Goal: Register for event/course

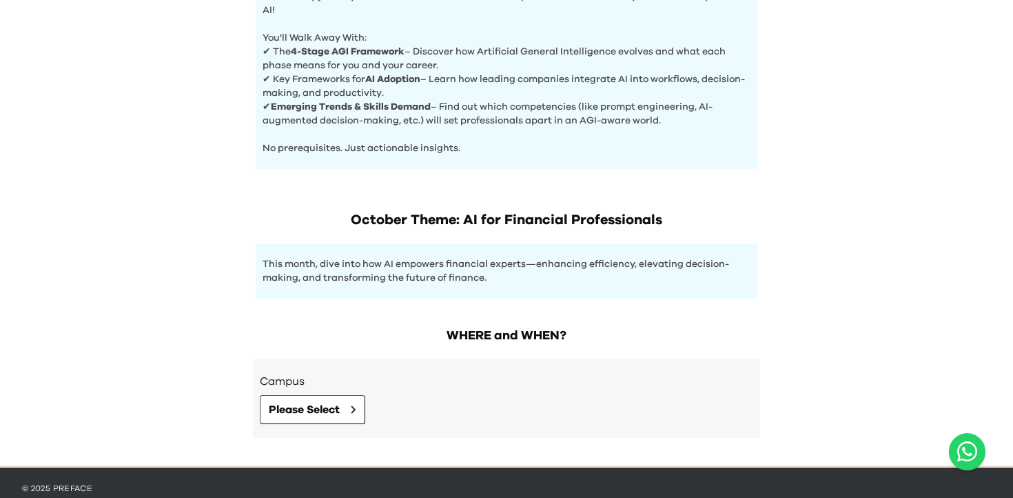
scroll to position [542, 0]
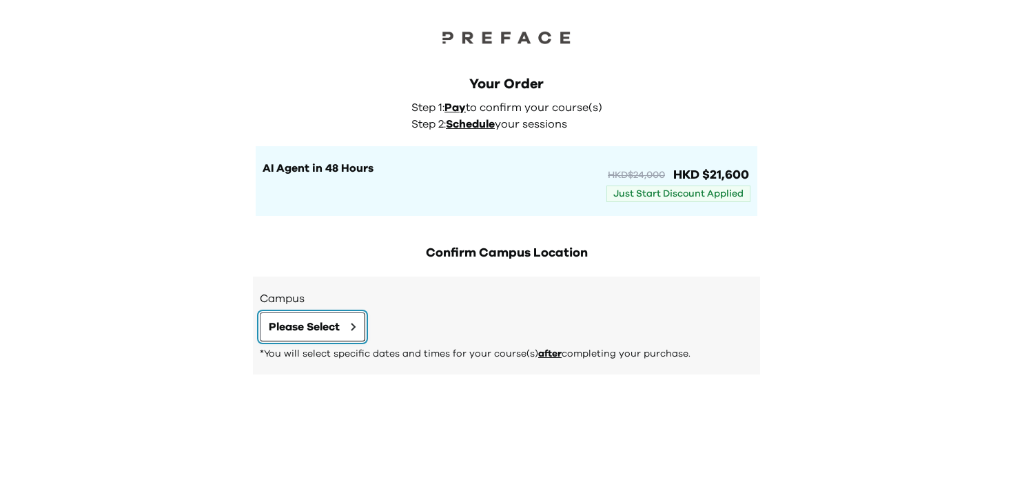
click at [323, 323] on span "Please Select" at bounding box center [304, 326] width 71 height 17
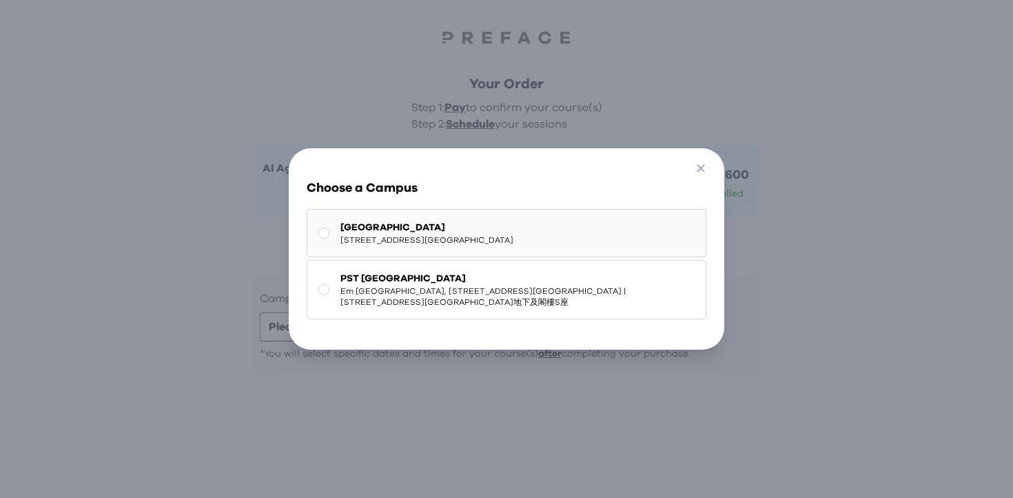
click at [514, 235] on span "5/F, The Sharp, 11 Sharp Street East, Causeway Bay | 銅鑼灣霎東街11號The Sharp 5樓" at bounding box center [427, 239] width 173 height 11
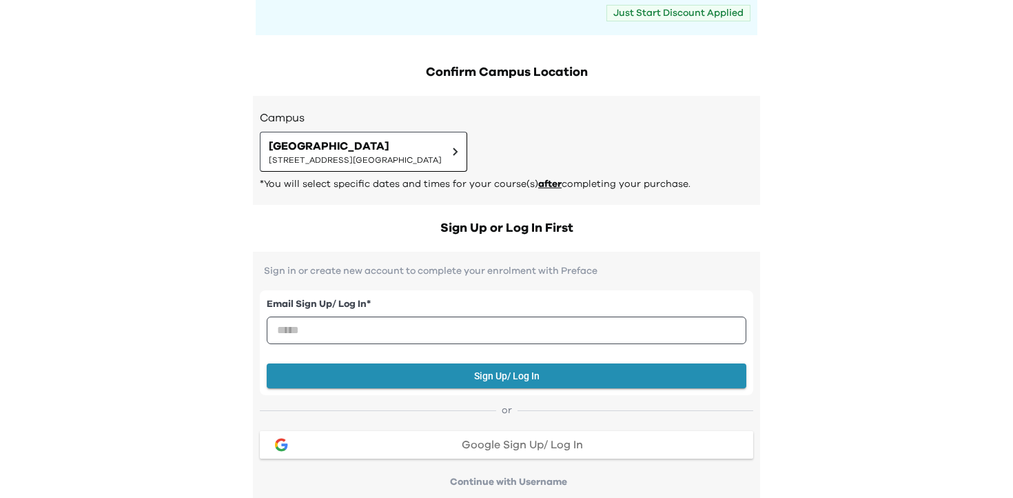
scroll to position [72, 0]
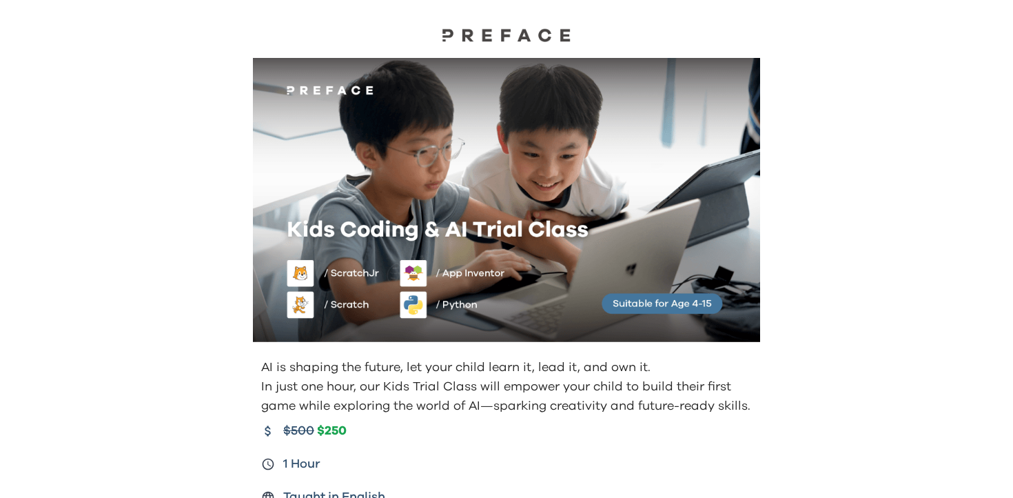
scroll to position [191, 0]
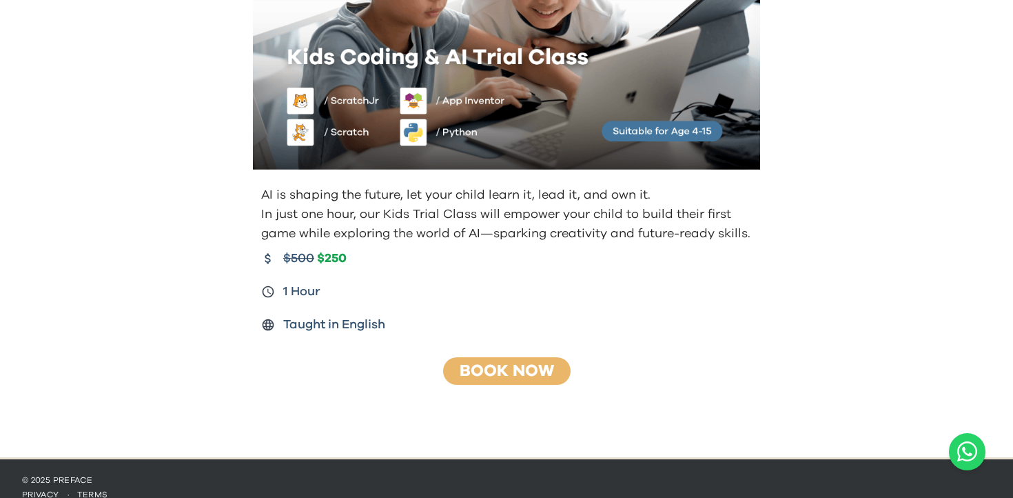
scroll to position [191, 0]
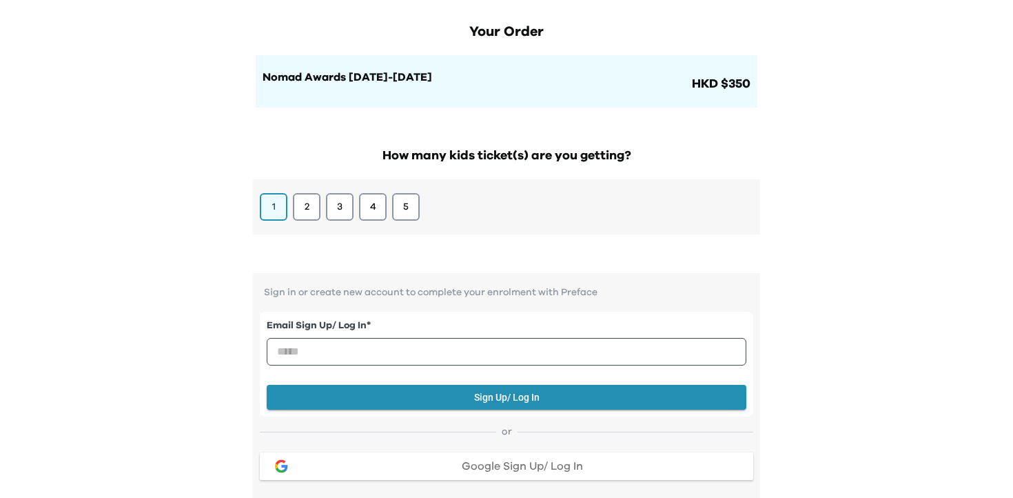
scroll to position [98, 0]
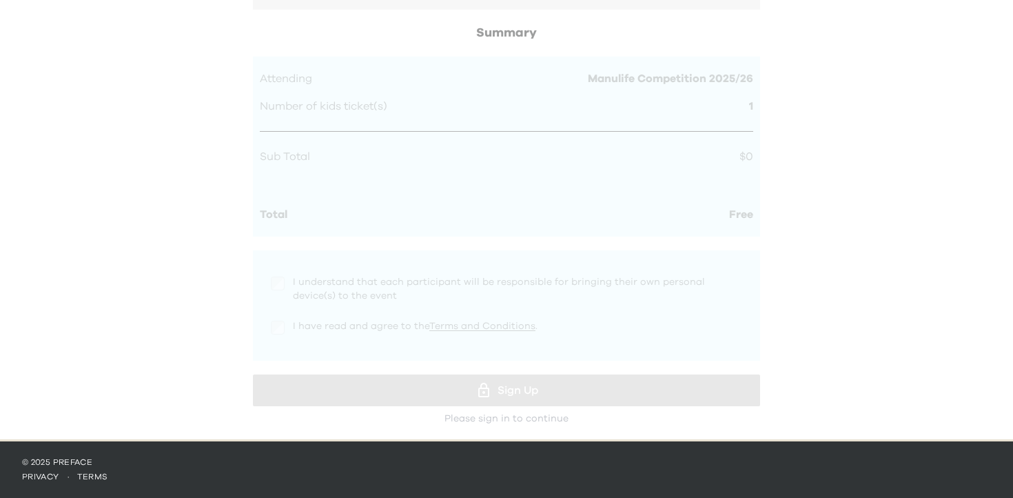
scroll to position [287, 0]
